Goal: Transaction & Acquisition: Purchase product/service

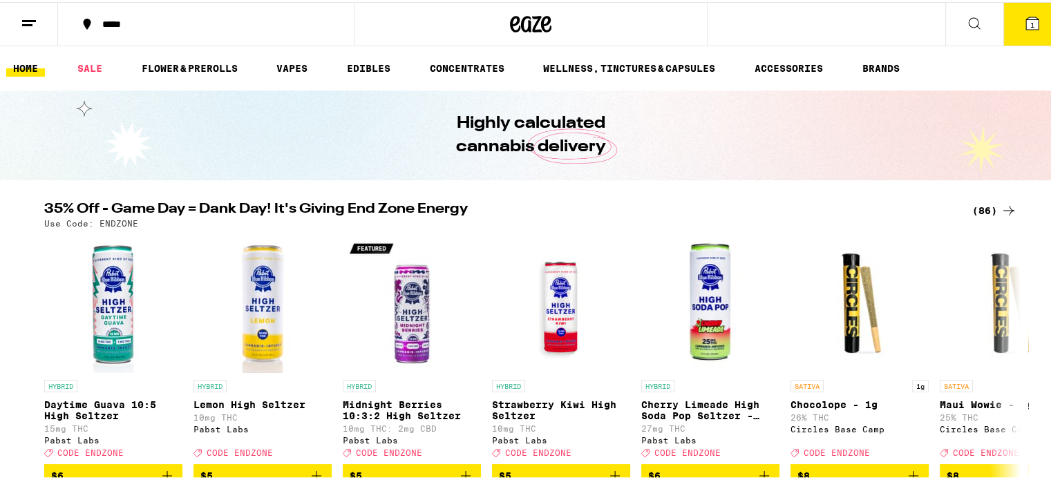
click at [24, 27] on icon at bounding box center [29, 21] width 17 height 17
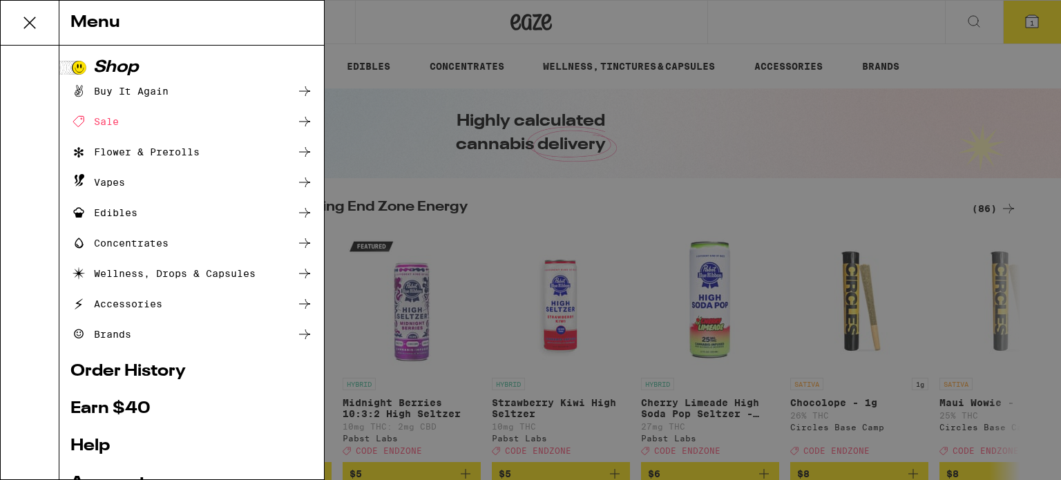
click at [633, 184] on div "Menu Shop Buy It Again Sale Flower & Prerolls Vapes Edibles Concentrates Wellne…" at bounding box center [530, 240] width 1061 height 480
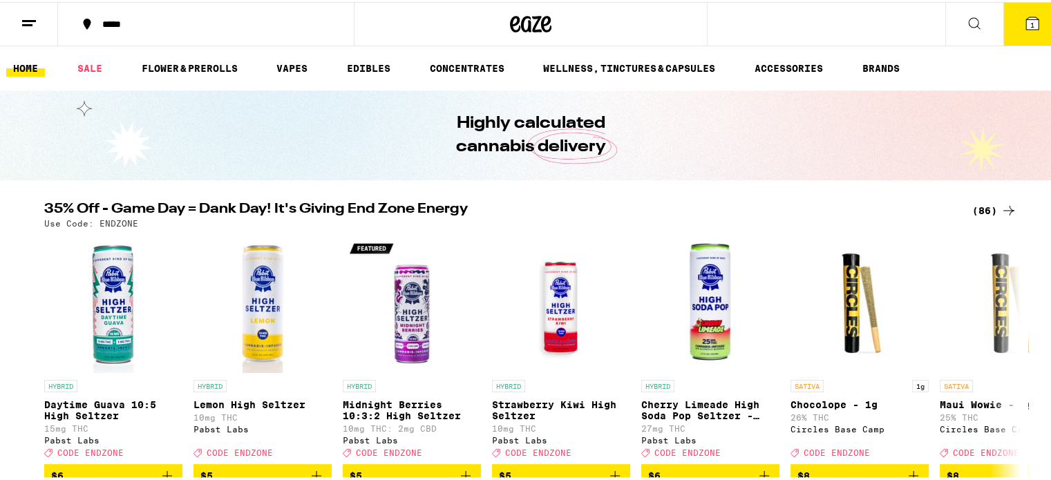
click at [1024, 14] on icon at bounding box center [1032, 21] width 17 height 17
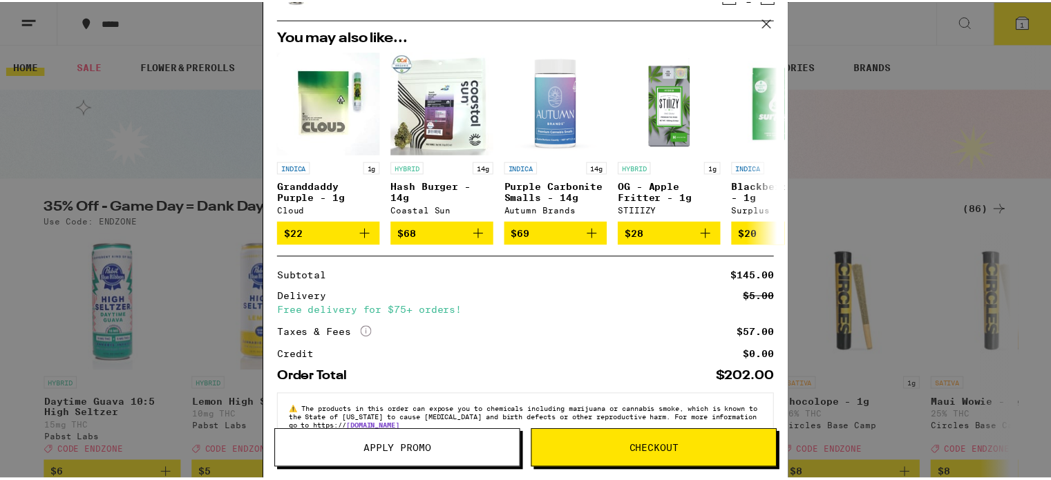
scroll to position [78, 0]
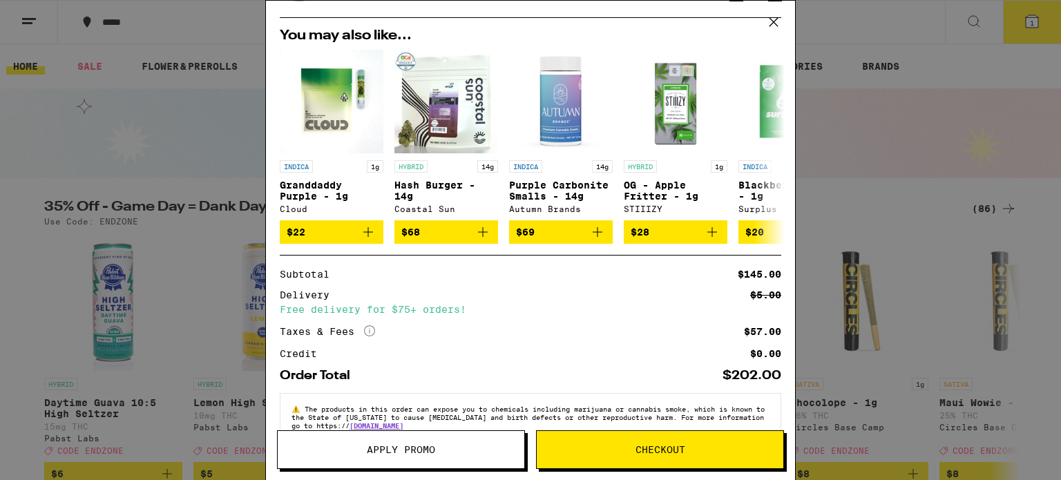
click at [760, 16] on button at bounding box center [773, 23] width 43 height 44
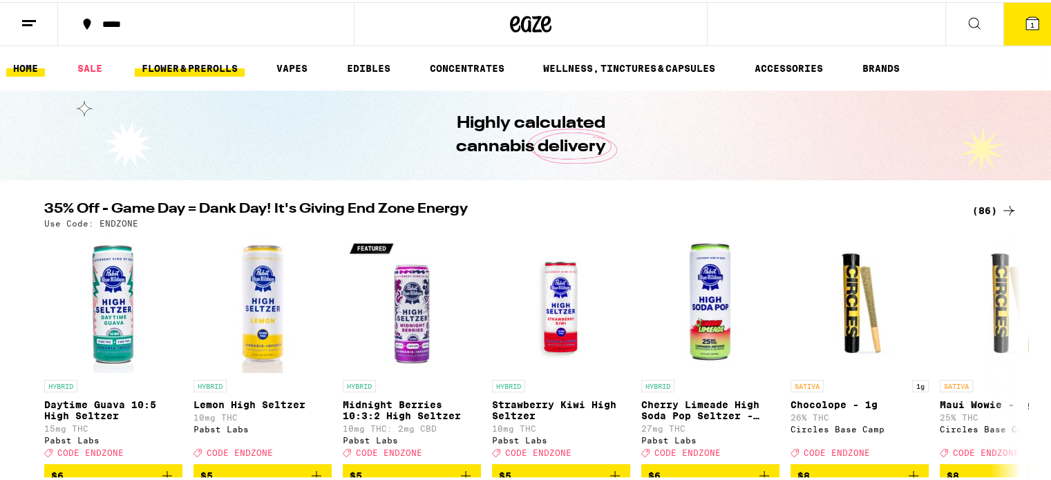
click at [187, 63] on link "FLOWER & PREROLLS" at bounding box center [190, 66] width 110 height 17
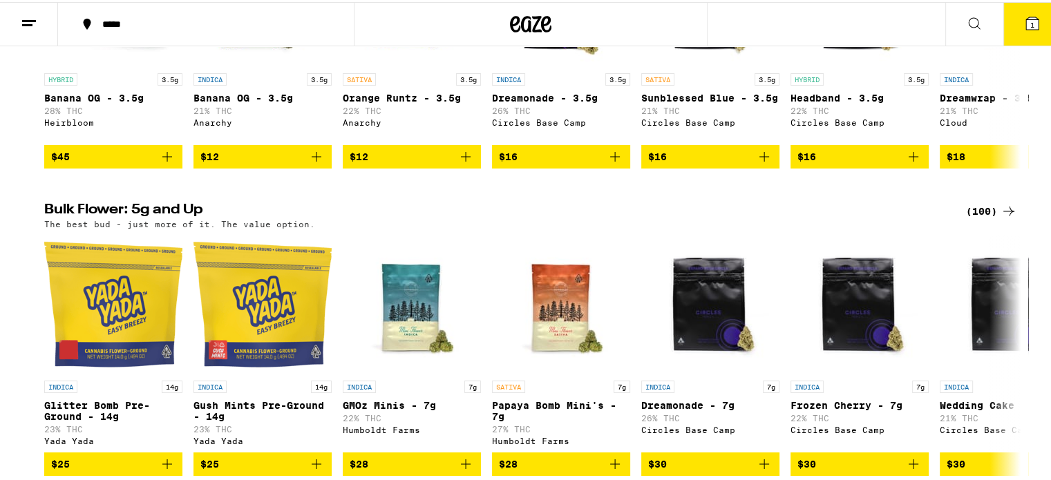
scroll to position [359, 0]
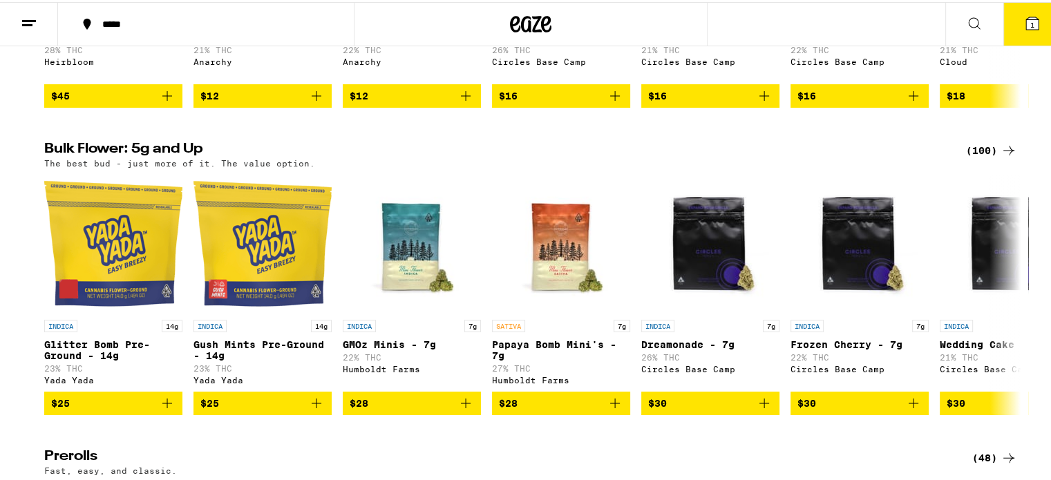
click at [986, 157] on div "(100)" at bounding box center [991, 148] width 51 height 17
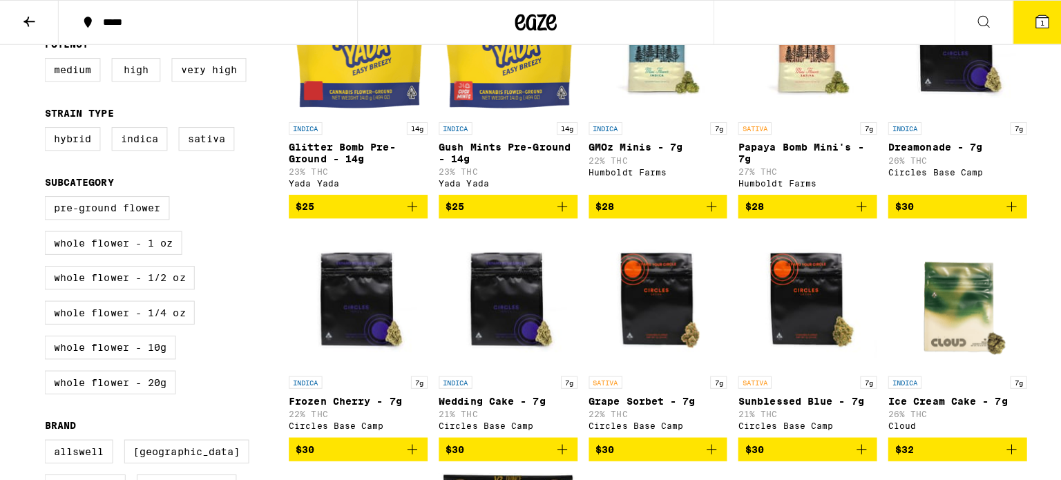
scroll to position [221, 0]
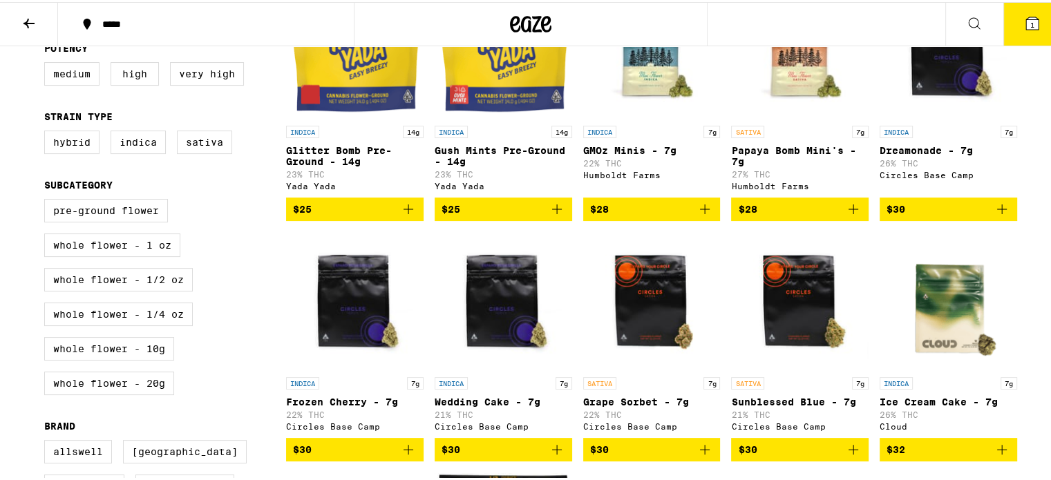
click at [944, 148] on p "Dreamonade - 7g" at bounding box center [947, 148] width 137 height 11
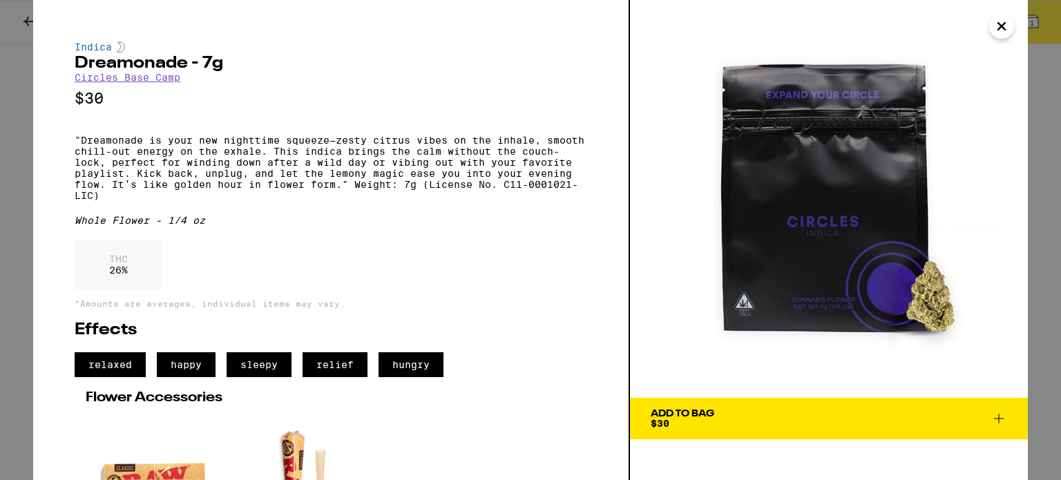
click at [791, 414] on span "Add To Bag $30" at bounding box center [829, 418] width 356 height 19
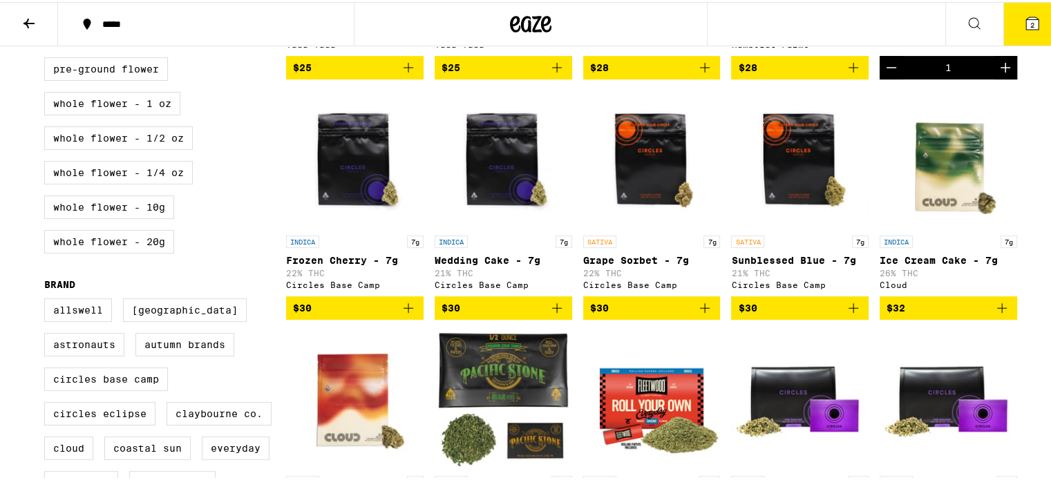
scroll to position [365, 0]
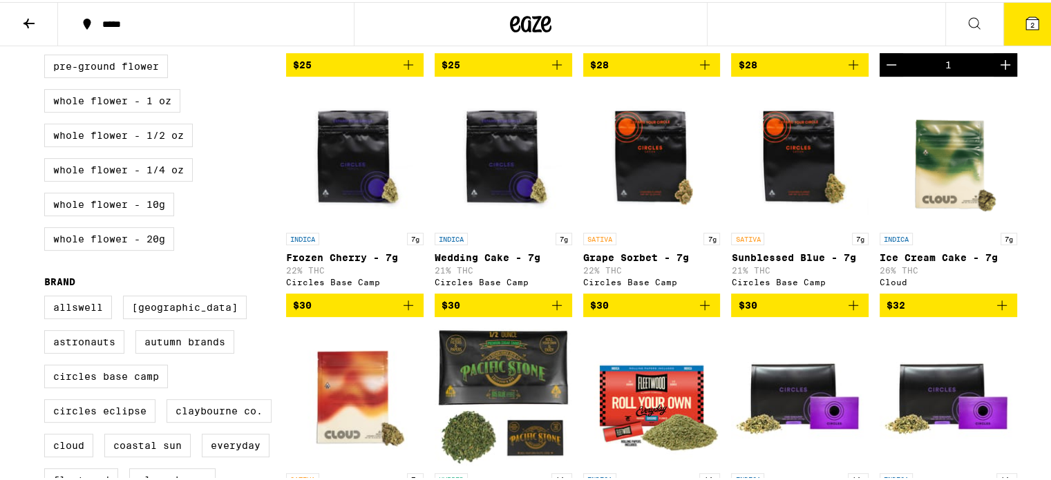
click at [593, 256] on p "Grape Sorbet - 7g" at bounding box center [651, 255] width 137 height 11
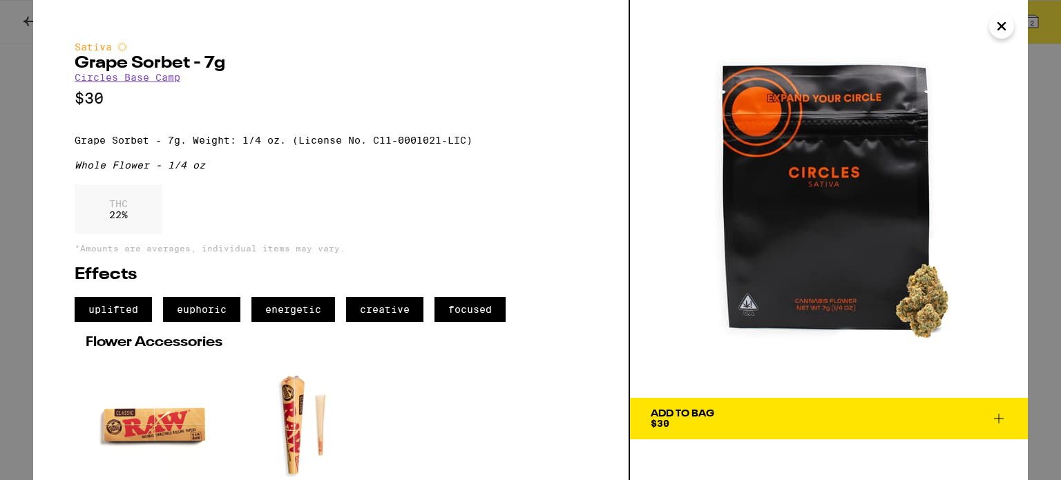
click at [713, 421] on div "Add To Bag $30" at bounding box center [683, 418] width 64 height 19
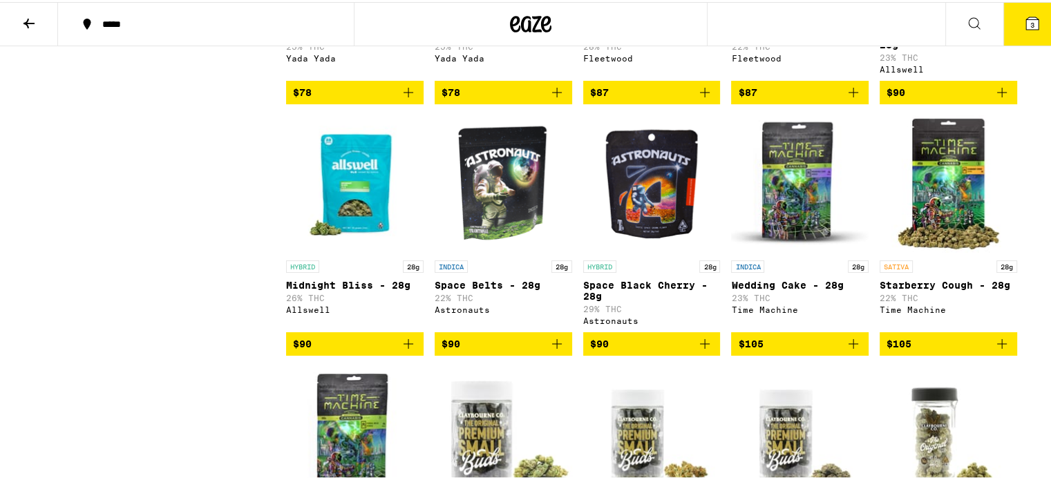
scroll to position [3625, 0]
